Goal: Information Seeking & Learning: Learn about a topic

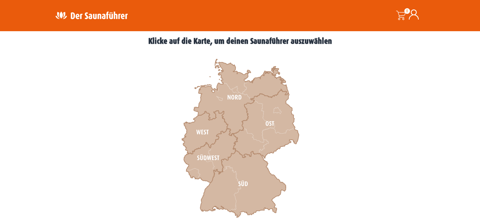
scroll to position [189, 0]
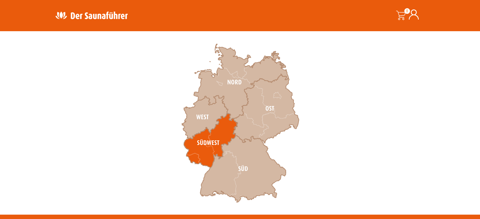
click at [215, 140] on icon at bounding box center [211, 141] width 54 height 54
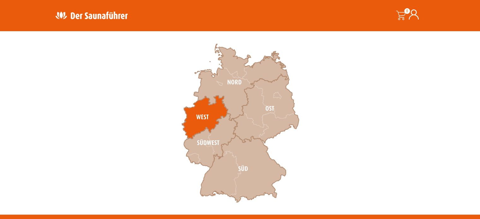
click at [202, 116] on icon at bounding box center [205, 118] width 46 height 44
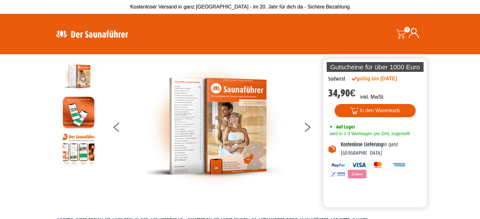
click at [80, 142] on img at bounding box center [79, 149] width 32 height 32
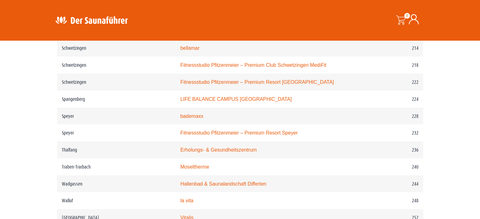
scroll to position [1262, 0]
